Goal: Use online tool/utility: Utilize a website feature to perform a specific function

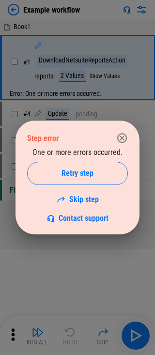
click at [14, 12] on div "Step error One or more errors occurred. Retry step Skip step Contact support" at bounding box center [77, 177] width 155 height 355
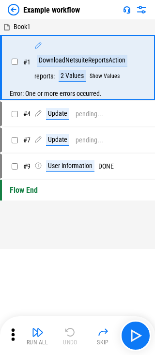
click at [14, 12] on img at bounding box center [14, 10] width 12 height 12
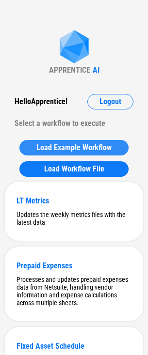
click at [53, 145] on span "Load Example Workflow" at bounding box center [73, 148] width 75 height 8
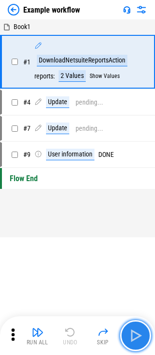
click at [142, 336] on img "button" at bounding box center [135, 335] width 15 height 15
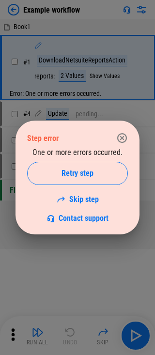
click at [14, 6] on div "Step error One or more errors occurred. Retry step Skip step Contact support" at bounding box center [77, 177] width 155 height 355
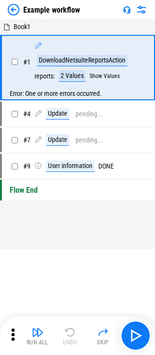
click at [13, 9] on img at bounding box center [14, 10] width 12 height 12
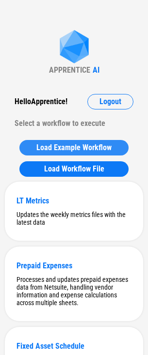
click at [77, 148] on span "Load Example Workflow" at bounding box center [73, 148] width 75 height 8
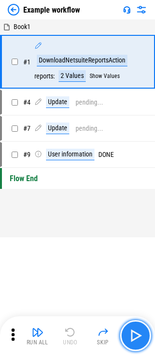
click at [136, 338] on img "button" at bounding box center [135, 335] width 15 height 15
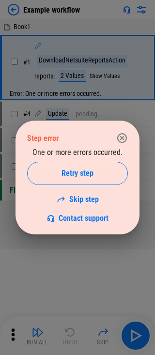
click at [119, 138] on icon "button" at bounding box center [122, 138] width 12 height 12
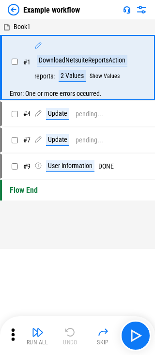
click at [15, 9] on img at bounding box center [14, 10] width 12 height 12
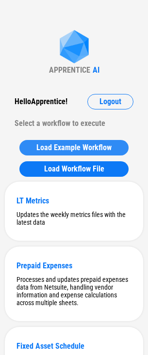
click at [58, 141] on button "Load Example Workflow" at bounding box center [73, 147] width 109 height 15
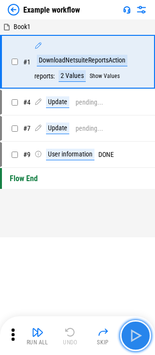
click at [136, 328] on img "button" at bounding box center [135, 335] width 15 height 15
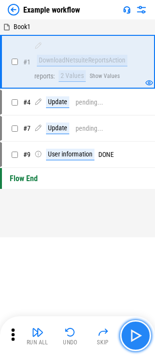
click at [135, 333] on img "button" at bounding box center [135, 335] width 15 height 15
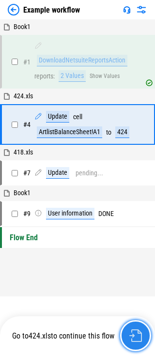
click at [136, 333] on img "button" at bounding box center [135, 335] width 13 height 13
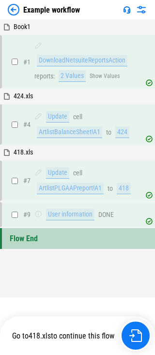
click at [16, 13] on img at bounding box center [14, 10] width 12 height 12
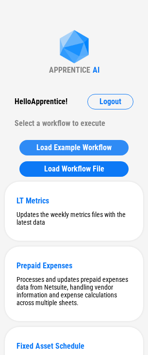
click at [62, 146] on span "Load Example Workflow" at bounding box center [73, 148] width 75 height 8
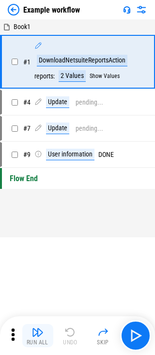
click at [32, 337] on img "button" at bounding box center [38, 332] width 12 height 12
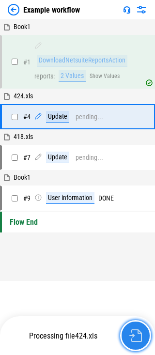
click at [133, 335] on img "button" at bounding box center [135, 335] width 13 height 13
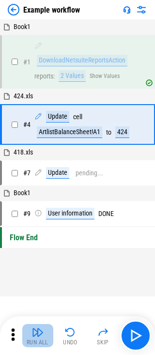
click at [33, 335] on img "button" at bounding box center [38, 332] width 12 height 12
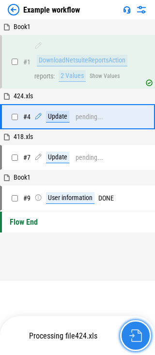
click at [133, 335] on img "button" at bounding box center [135, 335] width 13 height 13
click at [132, 335] on img "button" at bounding box center [135, 335] width 13 height 13
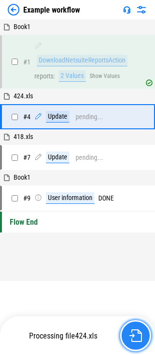
click at [132, 335] on img "button" at bounding box center [135, 335] width 13 height 13
click at [136, 334] on img "button" at bounding box center [135, 335] width 13 height 13
click at [130, 332] on img "button" at bounding box center [135, 335] width 13 height 13
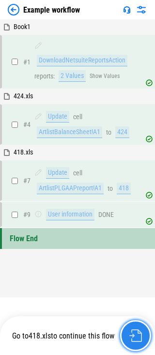
click at [133, 335] on img "button" at bounding box center [135, 335] width 13 height 13
click at [132, 335] on img "button" at bounding box center [135, 335] width 13 height 13
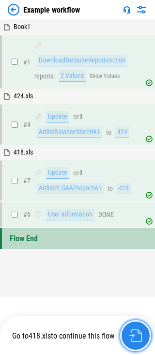
click at [132, 335] on img "button" at bounding box center [135, 335] width 13 height 13
click at [132, 330] on img "button" at bounding box center [135, 335] width 13 height 13
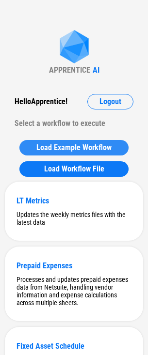
click at [38, 144] on span "Load Example Workflow" at bounding box center [73, 148] width 75 height 8
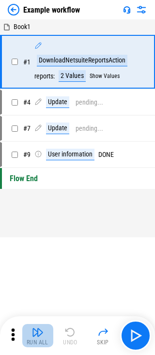
click at [34, 335] on img "button" at bounding box center [38, 332] width 12 height 12
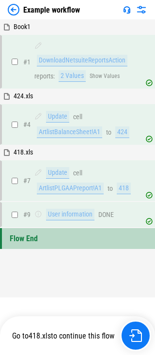
click at [15, 11] on img at bounding box center [14, 10] width 12 height 12
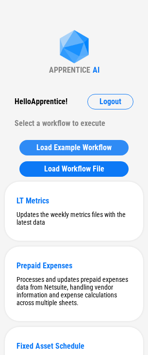
click at [59, 147] on span "Load Example Workflow" at bounding box center [73, 148] width 75 height 8
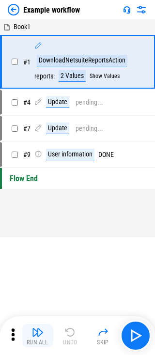
click at [36, 333] on img "button" at bounding box center [38, 332] width 12 height 12
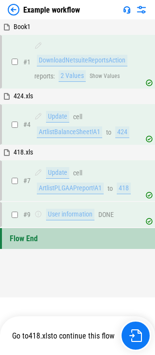
click at [17, 9] on img at bounding box center [14, 10] width 12 height 12
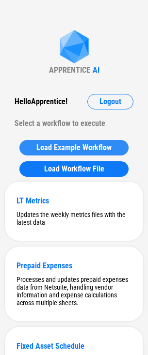
click at [48, 151] on span "Load Example Workflow" at bounding box center [73, 148] width 75 height 8
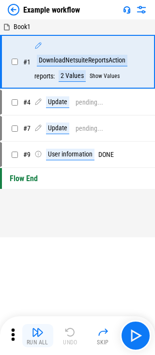
click at [28, 335] on button "Run All" at bounding box center [37, 335] width 31 height 23
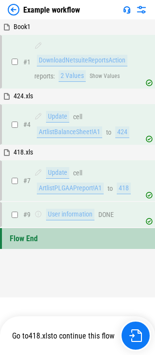
click at [18, 4] on img at bounding box center [14, 10] width 12 height 12
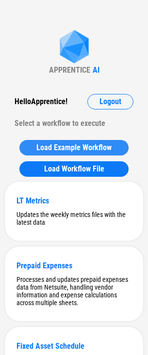
click at [49, 147] on span "Load Example Workflow" at bounding box center [73, 148] width 75 height 8
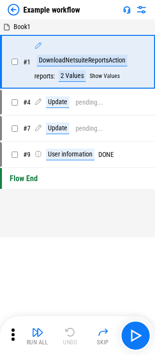
click at [42, 333] on img "button" at bounding box center [38, 332] width 12 height 12
